Goal: Information Seeking & Learning: Learn about a topic

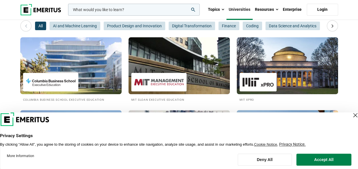
scroll to position [114, 0]
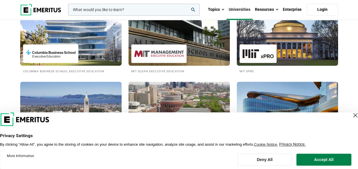
click at [351, 116] on div "Close Layer" at bounding box center [355, 115] width 8 height 8
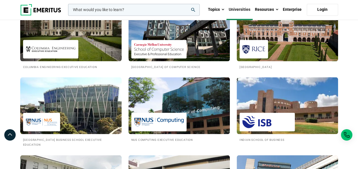
scroll to position [541, 0]
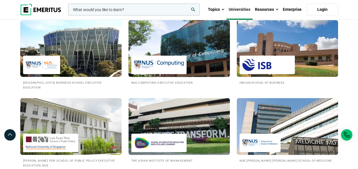
click at [192, 48] on img at bounding box center [179, 48] width 112 height 63
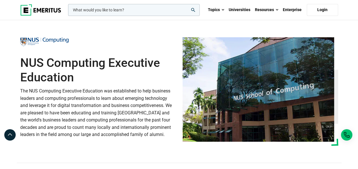
click at [118, 142] on div "NUS Computing Executive Education The NUS Computing Executive Education was est…" at bounding box center [98, 91] width 162 height 108
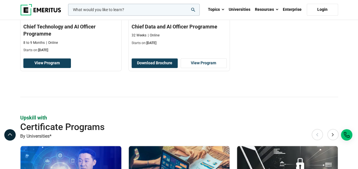
scroll to position [228, 0]
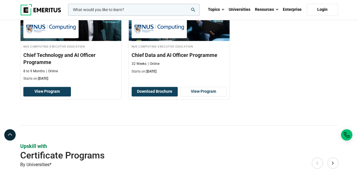
click at [7, 74] on section "Elevate your C-suite leadership with Senior Executive Programs By Universities*…" at bounding box center [179, 139] width 358 height 374
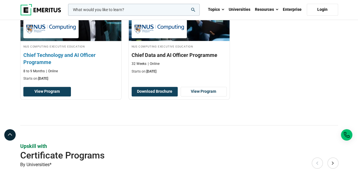
scroll to position [199, 0]
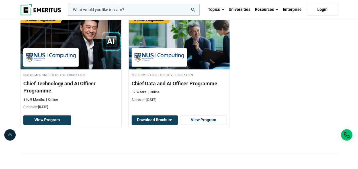
click at [300, 77] on div "NUS Computing Executive Education Chief Technology and AI Officer Programme 8 t…" at bounding box center [179, 74] width 325 height 124
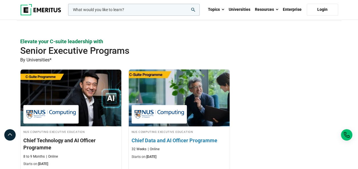
scroll to position [171, 0]
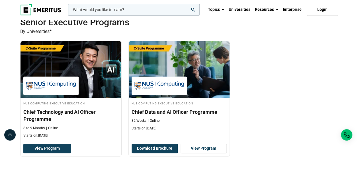
click at [292, 84] on div "NUS Computing Executive Education Chief Technology and AI Officer Programme 8 t…" at bounding box center [179, 103] width 325 height 124
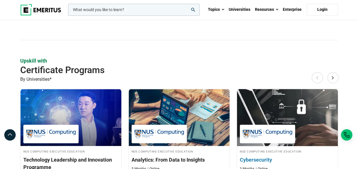
scroll to position [342, 0]
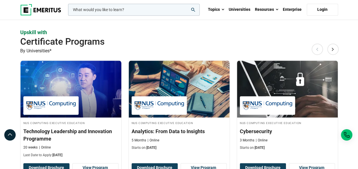
click at [353, 96] on section "Elevate your C-suite leadership with Senior Executive Programs By Universities*…" at bounding box center [179, 26] width 358 height 374
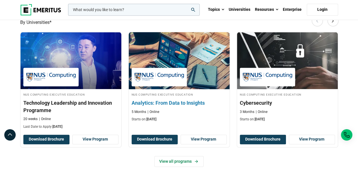
scroll to position [399, 0]
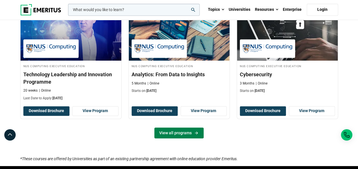
click at [187, 130] on link "View all programs" at bounding box center [178, 133] width 49 height 11
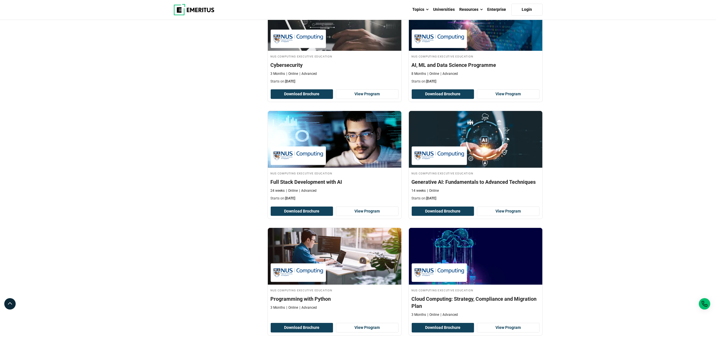
scroll to position [285, 0]
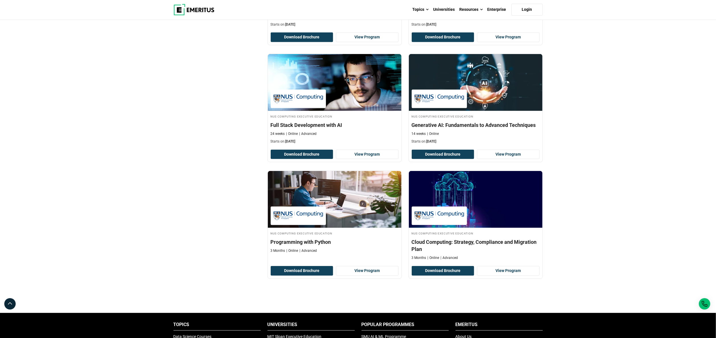
click at [358, 148] on div "Explore Programs leadership marketing project management data science product m…" at bounding box center [358, 175] width 716 height 880
click at [358, 169] on div "Explore Programs leadership marketing project management data science product m…" at bounding box center [358, 175] width 716 height 880
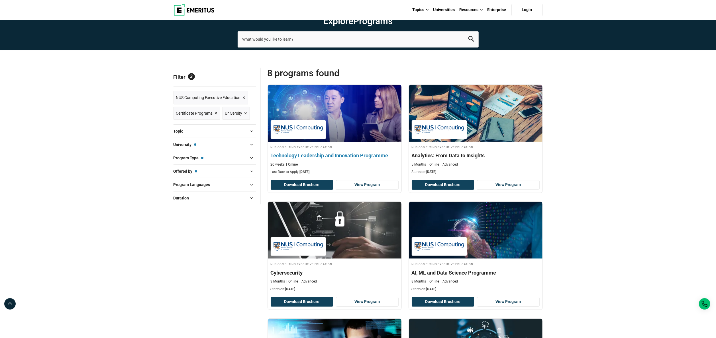
scroll to position [0, 0]
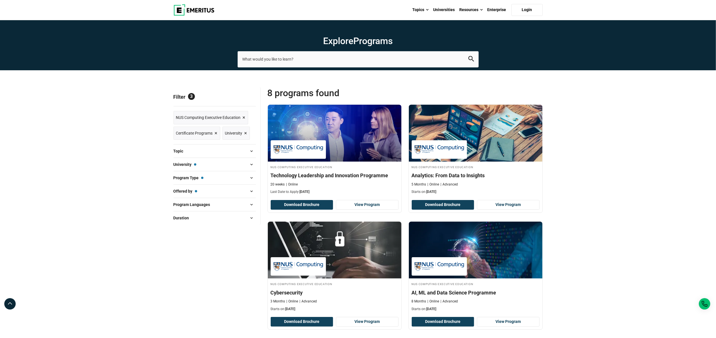
click at [215, 132] on span "×" at bounding box center [216, 133] width 3 height 8
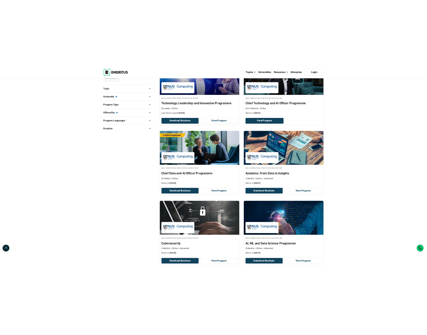
scroll to position [57, 0]
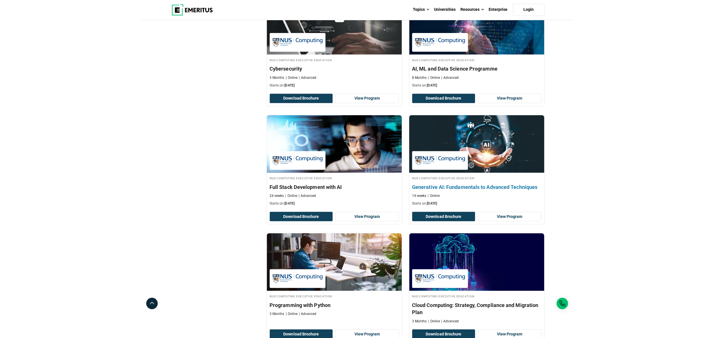
scroll to position [285, 0]
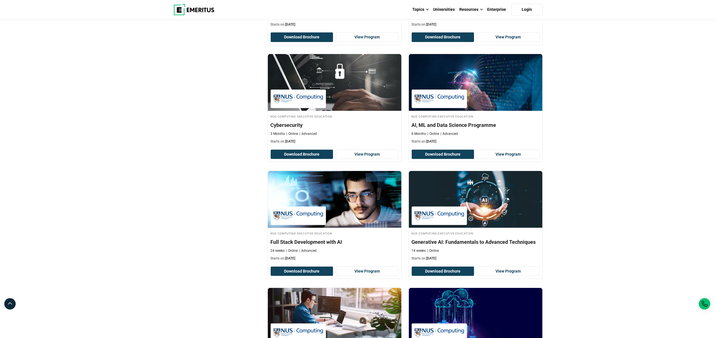
click at [648, 168] on div "Explore Programs leadership marketing project management data science product m…" at bounding box center [358, 233] width 716 height 997
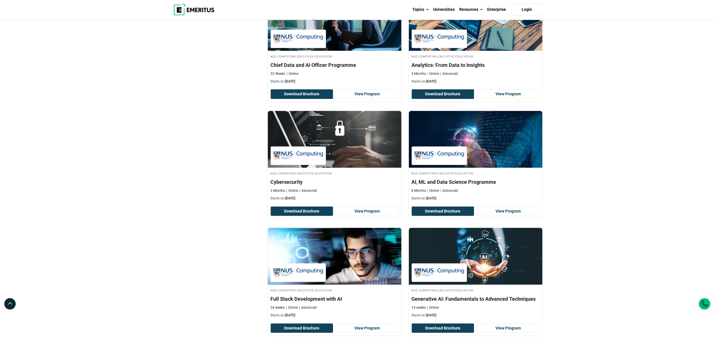
drag, startPoint x: 606, startPoint y: 143, endPoint x: 597, endPoint y: 145, distance: 8.8
click at [604, 143] on div "Explore Programs leadership marketing project management data science product m…" at bounding box center [358, 290] width 716 height 997
